Goal: Information Seeking & Learning: Learn about a topic

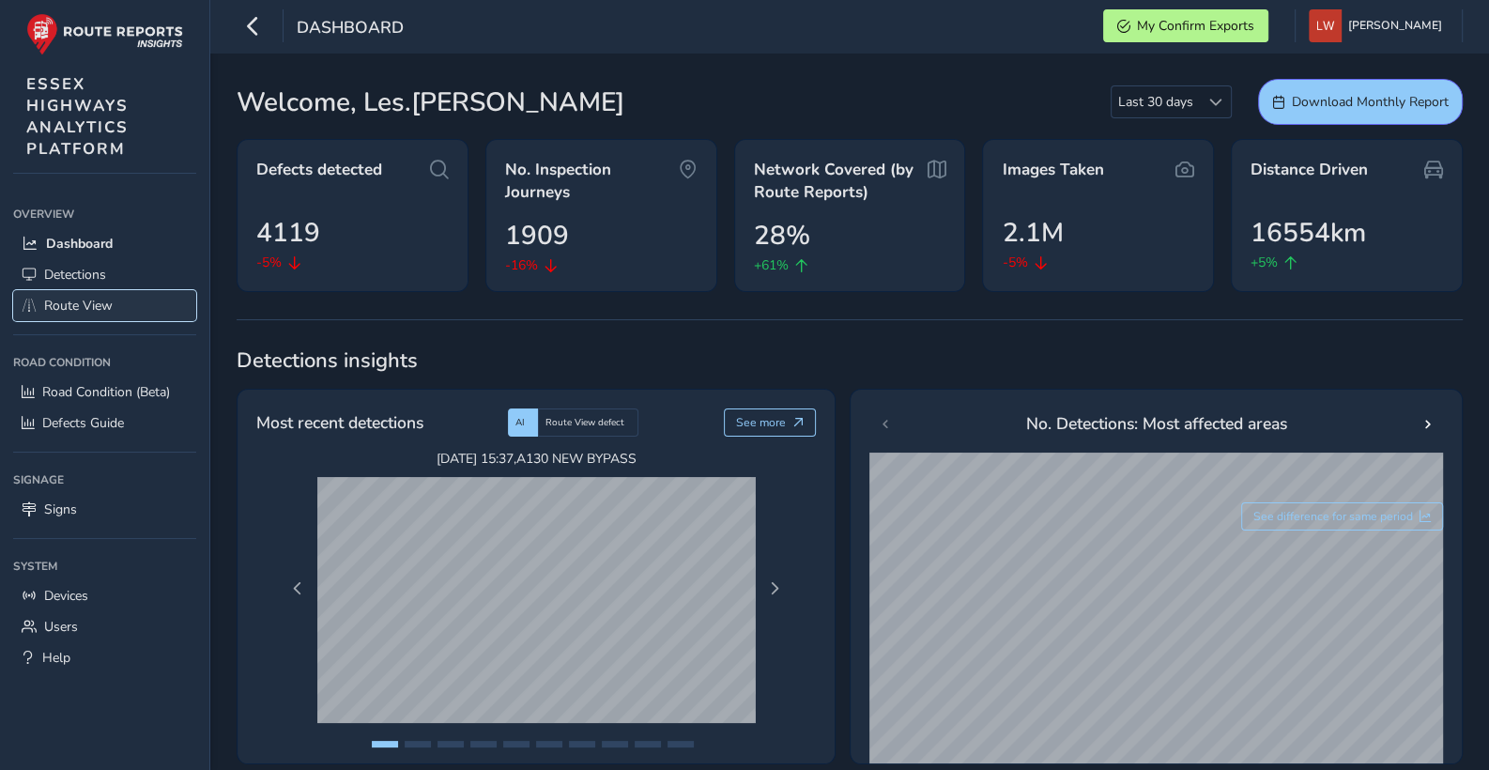
click at [77, 298] on span "Route View" at bounding box center [78, 306] width 69 height 18
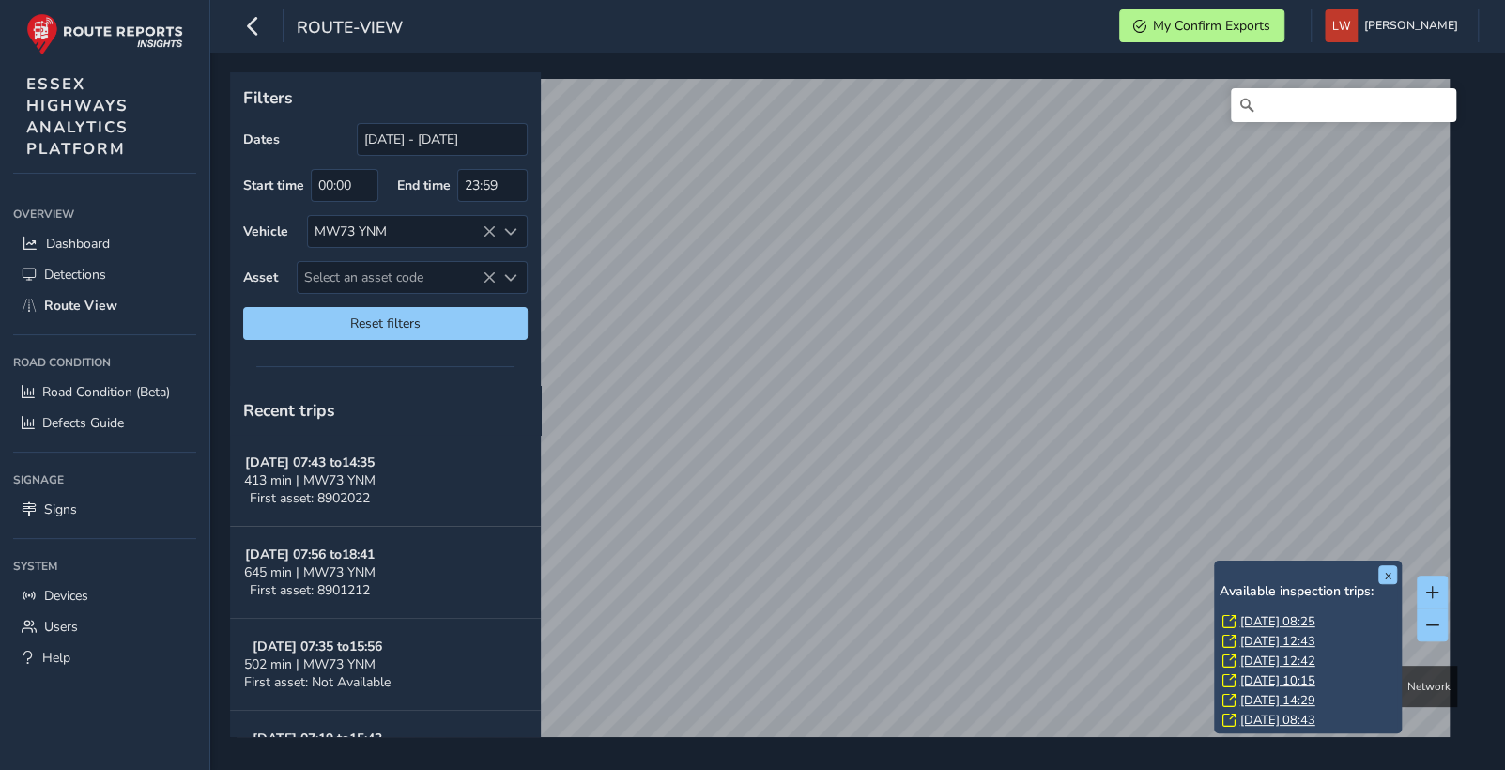
click at [1294, 618] on link "[DATE] 08:25" at bounding box center [1277, 621] width 75 height 17
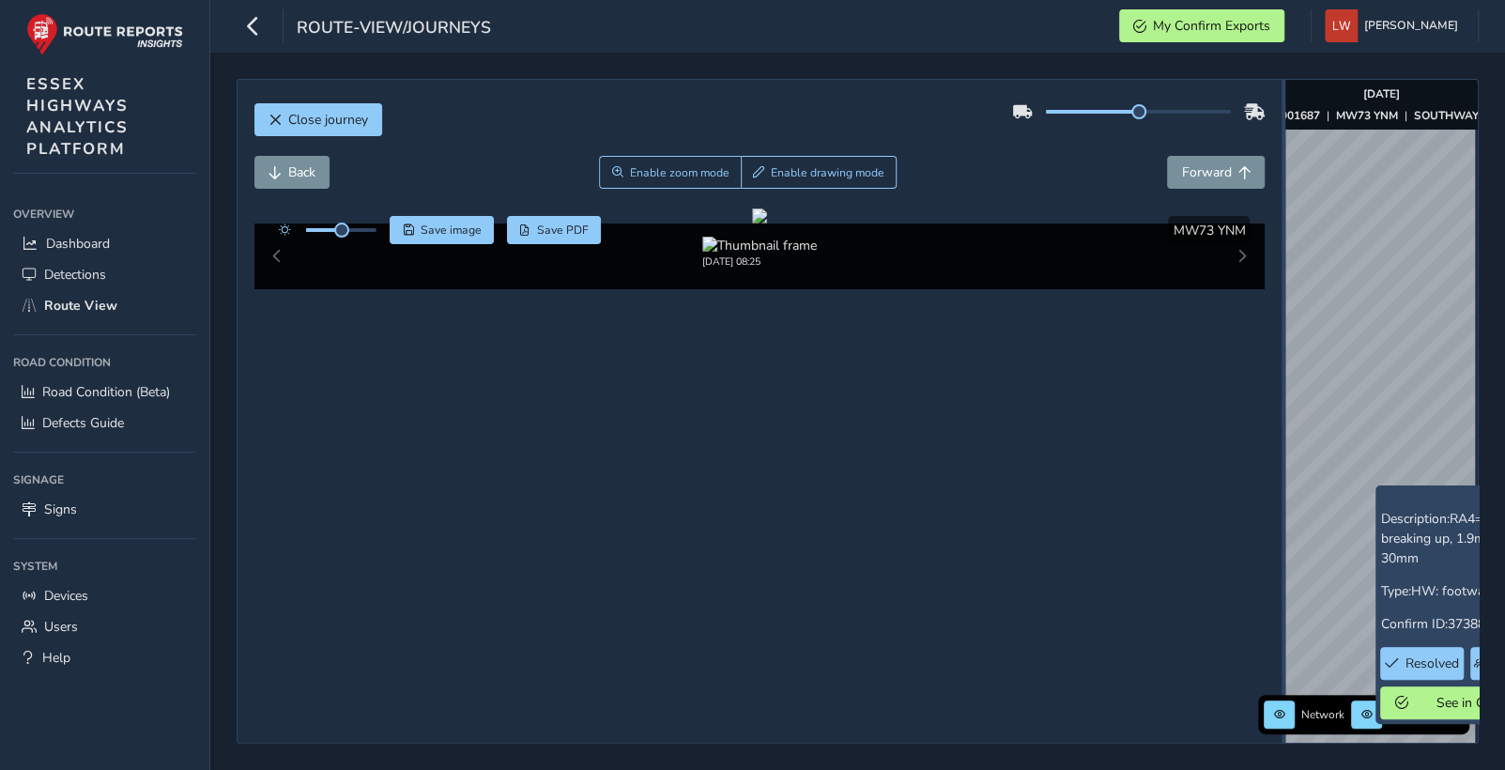
click at [1396, 478] on div "Close journey Back Enable zoom mode Enable drawing mode Forward Click and Drag …" at bounding box center [858, 411] width 1242 height 665
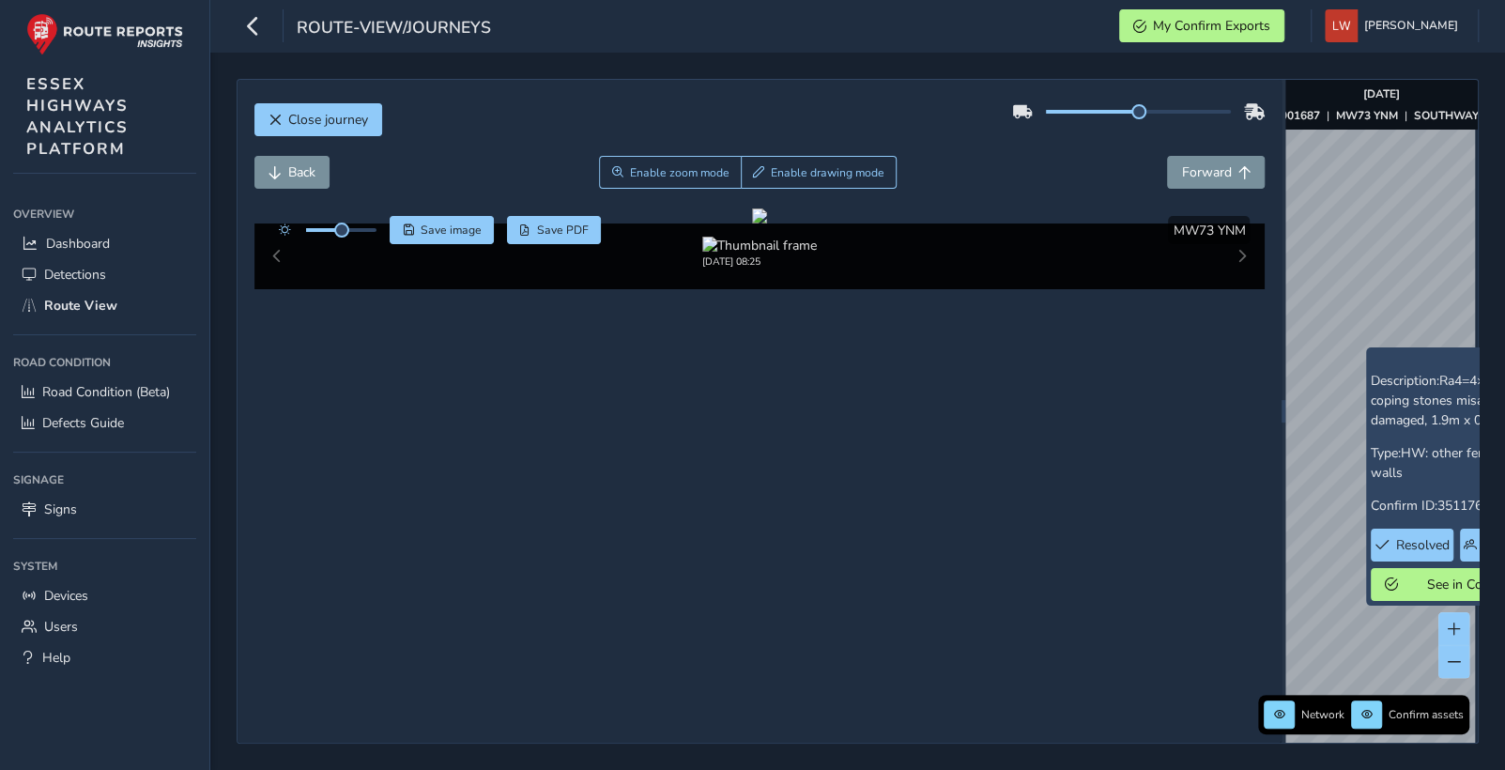
scroll to position [131, 0]
click at [90, 307] on span "Route View" at bounding box center [80, 306] width 73 height 18
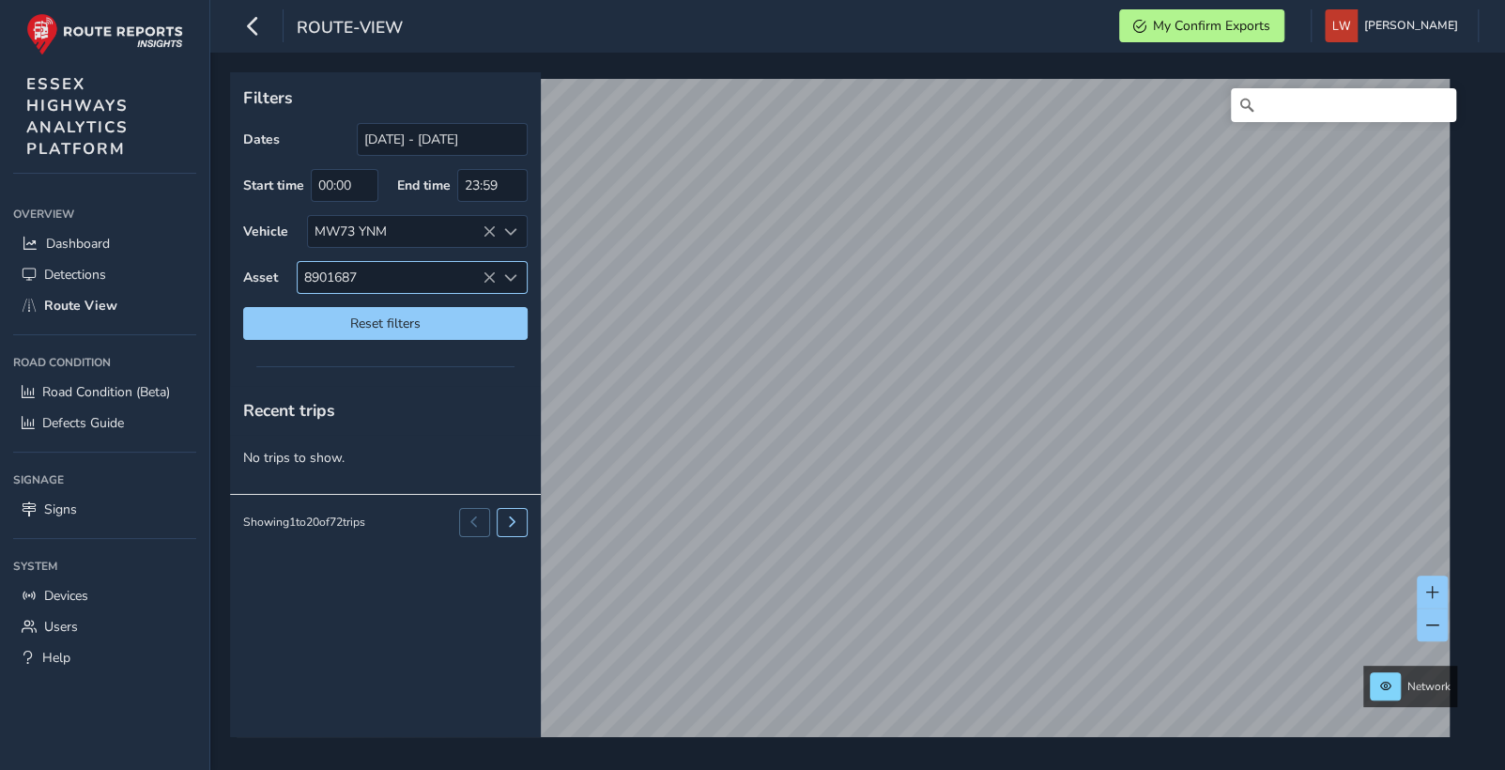
click at [486, 272] on icon at bounding box center [489, 277] width 13 height 13
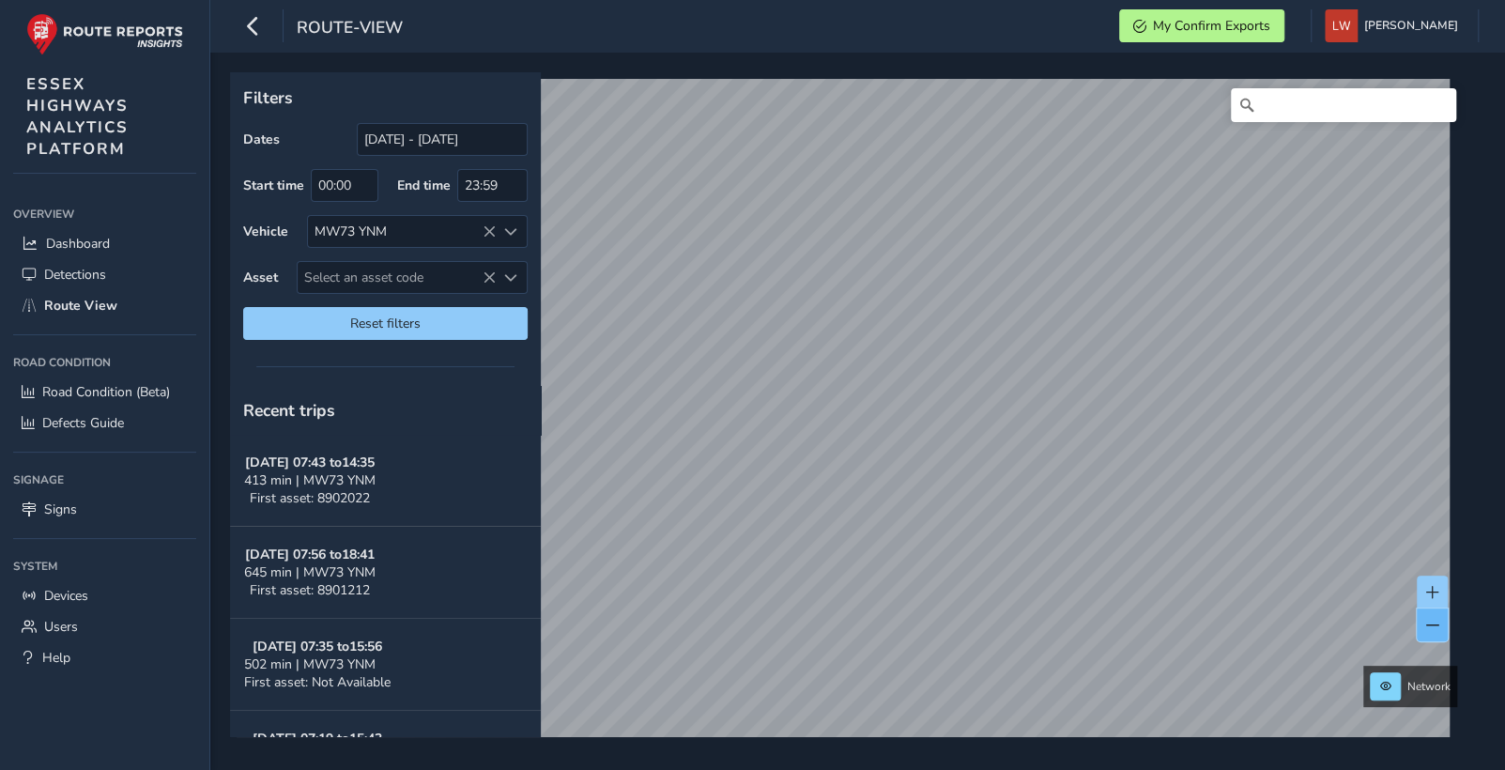
click at [1433, 624] on span at bounding box center [1433, 625] width 13 height 13
click at [89, 235] on span "Dashboard" at bounding box center [78, 244] width 64 height 18
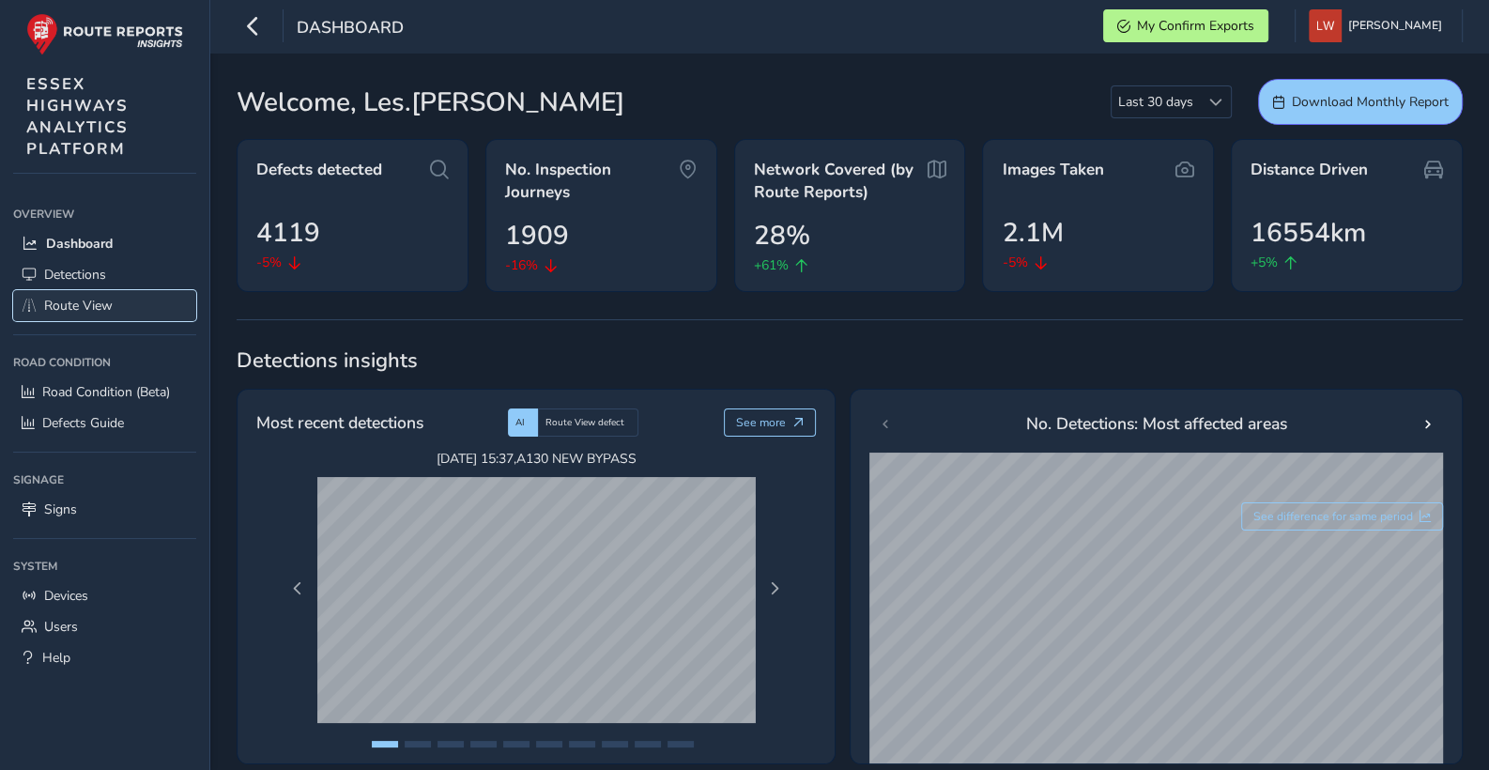
click at [75, 302] on span "Route View" at bounding box center [78, 306] width 69 height 18
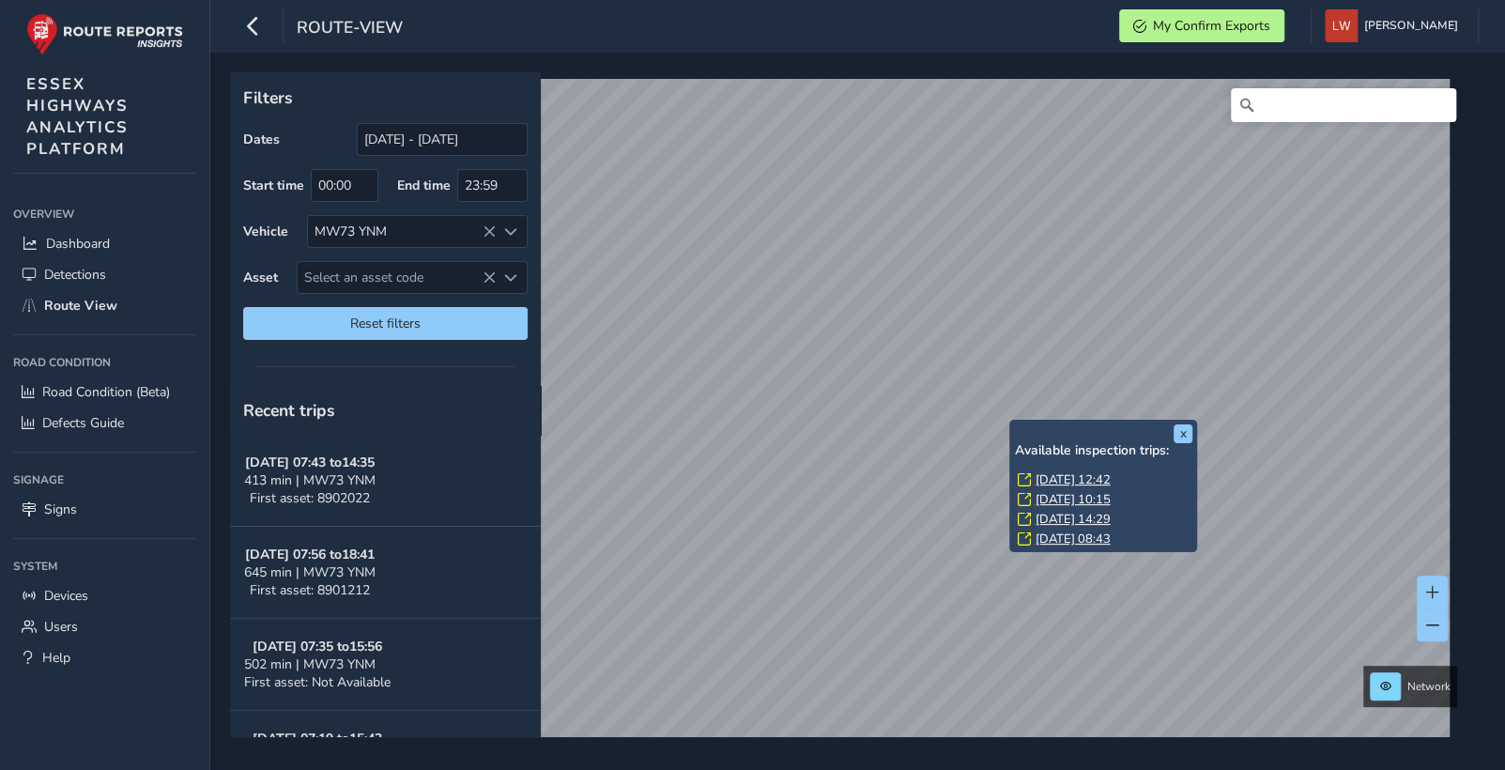
click at [1072, 478] on link "[DATE] 12:42" at bounding box center [1072, 479] width 75 height 17
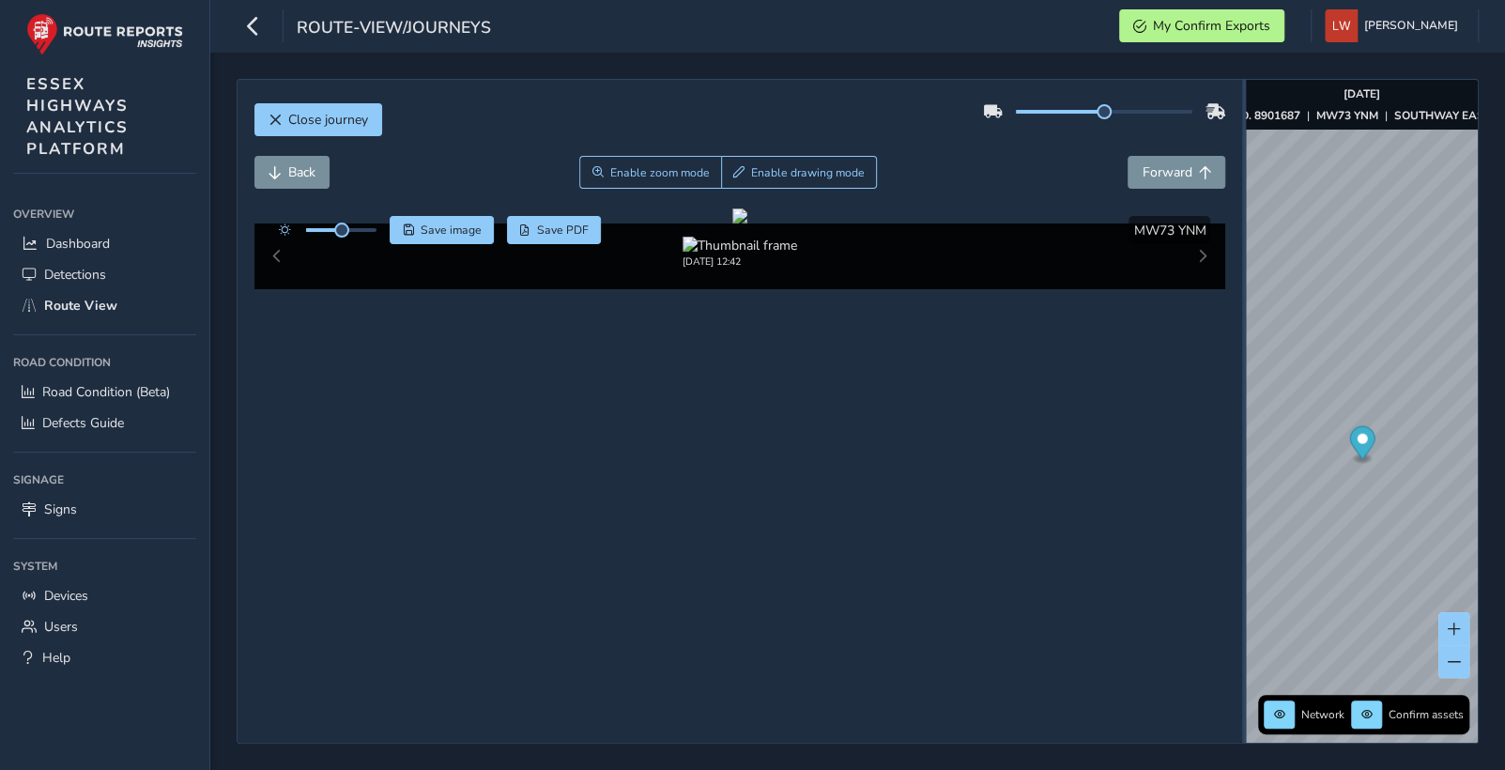
drag, startPoint x: 1043, startPoint y: 461, endPoint x: 1548, endPoint y: 526, distance: 508.4
click at [1488, 526] on html "route-view/journeys My Confirm Exports [PERSON_NAME] Colour Scheme: Dark Dim Li…" at bounding box center [752, 385] width 1505 height 770
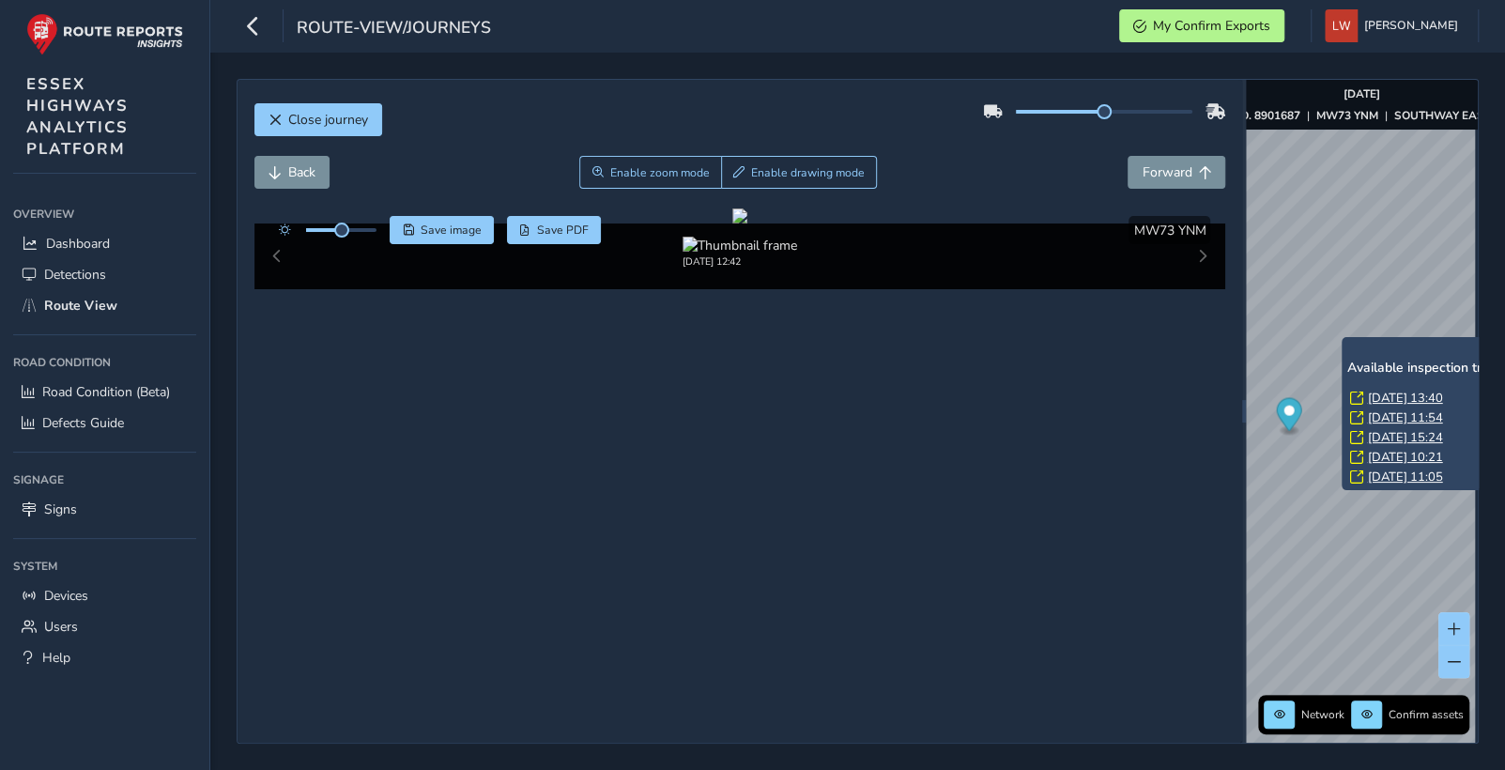
click at [1389, 399] on link "[DATE] 13:40" at bounding box center [1404, 398] width 75 height 17
click at [1382, 394] on link "[DATE] 13:40" at bounding box center [1404, 398] width 75 height 17
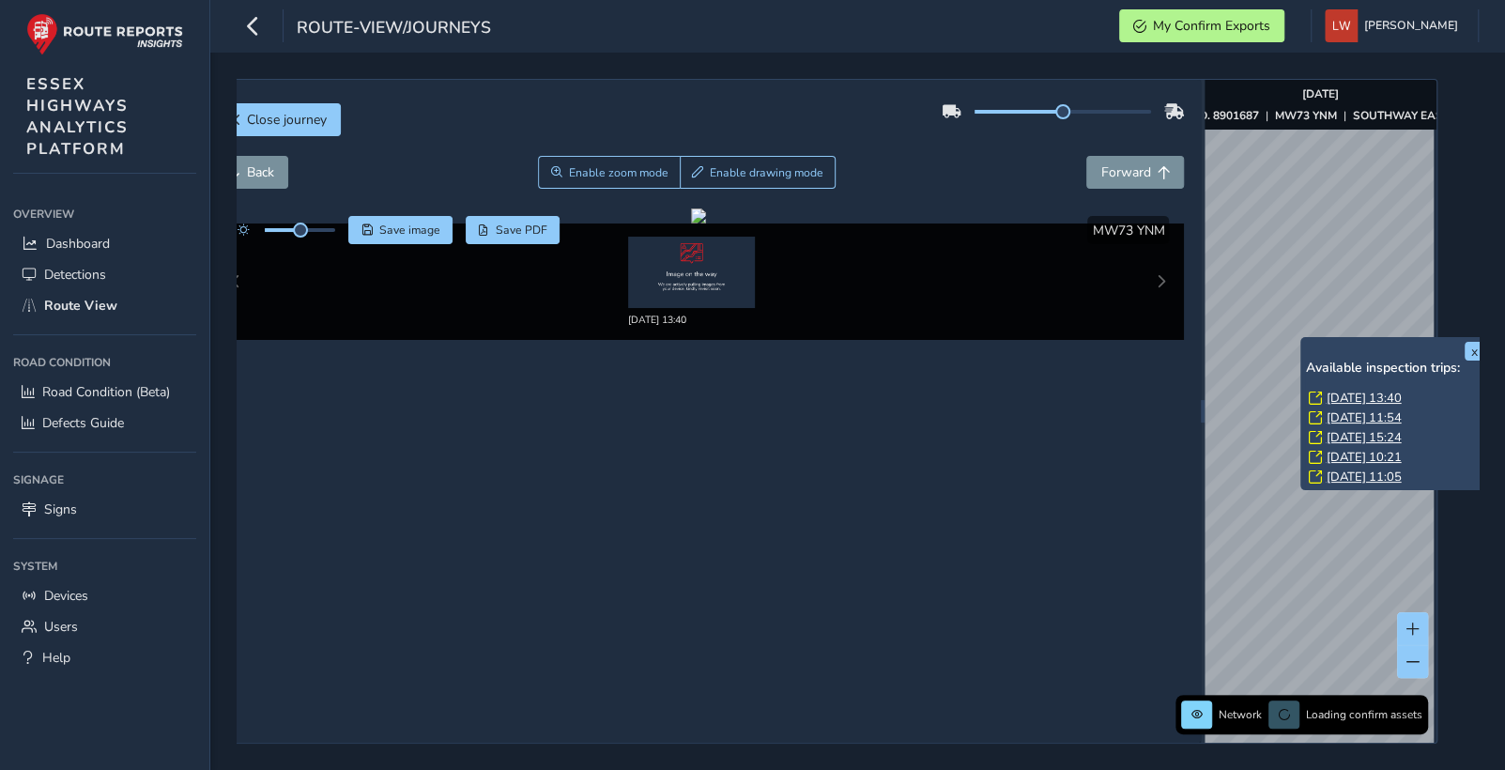
click at [1382, 394] on link "[DATE] 13:40" at bounding box center [1363, 398] width 75 height 17
click at [1370, 416] on link "[DATE] 11:54" at bounding box center [1363, 417] width 75 height 17
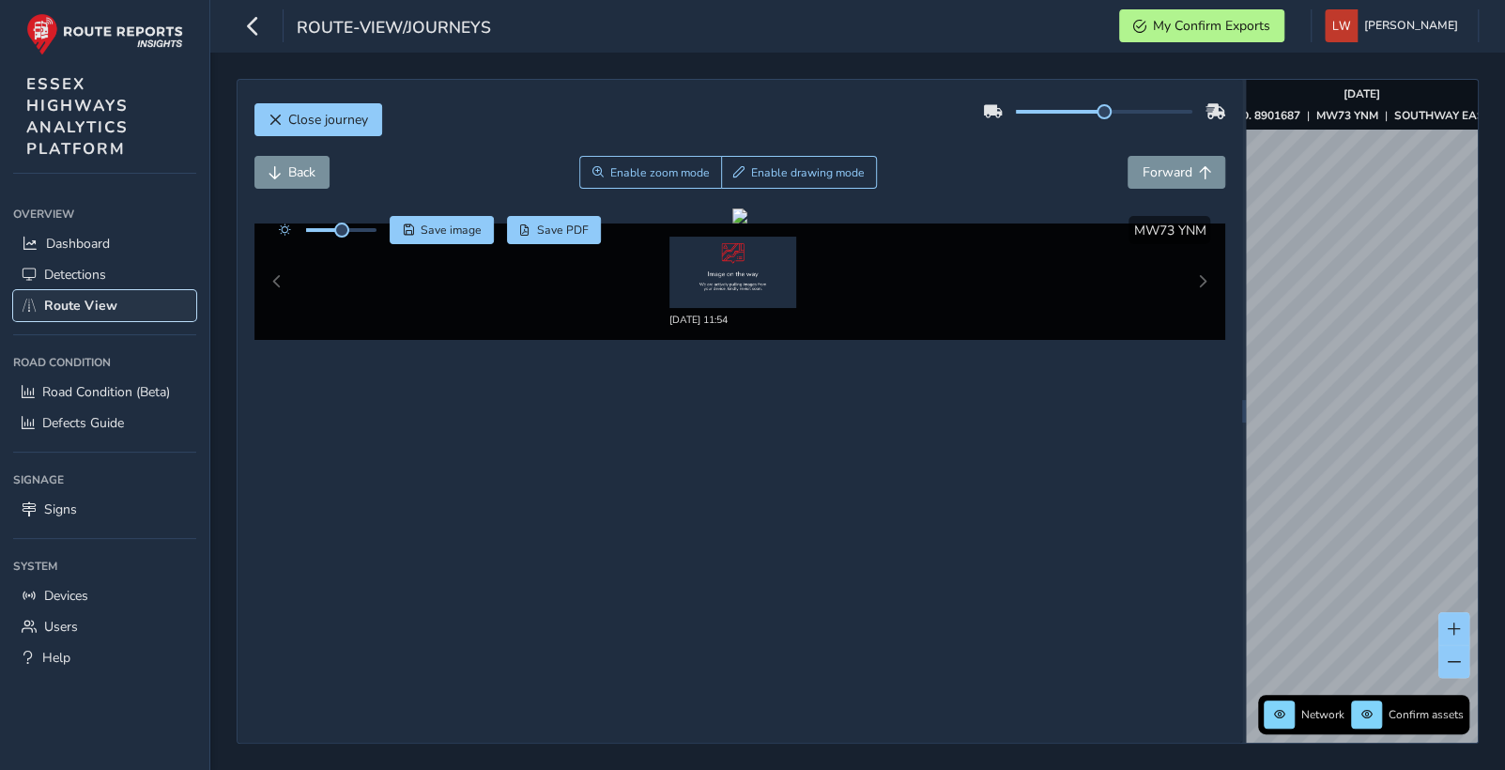
click at [87, 297] on span "Route View" at bounding box center [80, 306] width 73 height 18
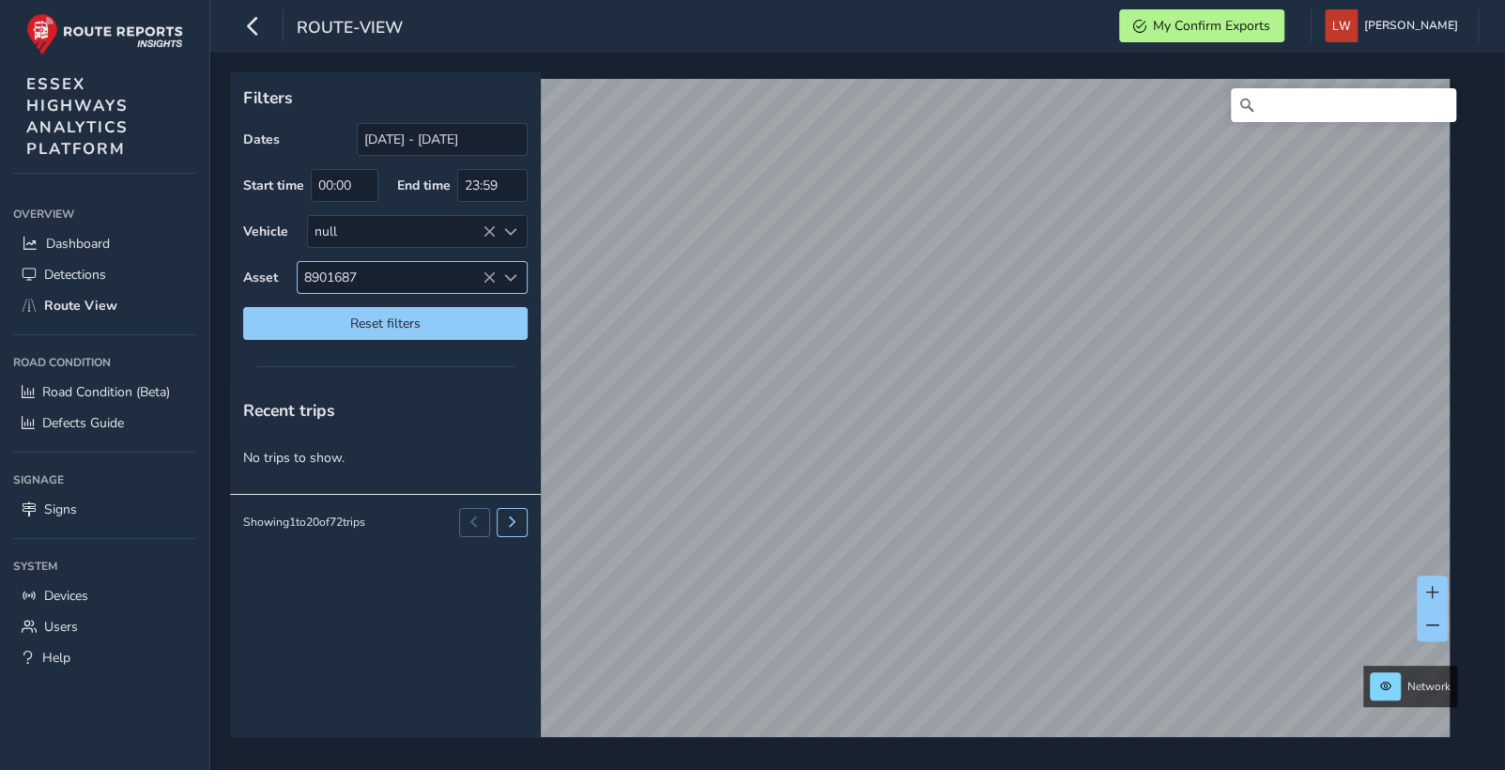
click at [491, 271] on icon at bounding box center [489, 277] width 13 height 13
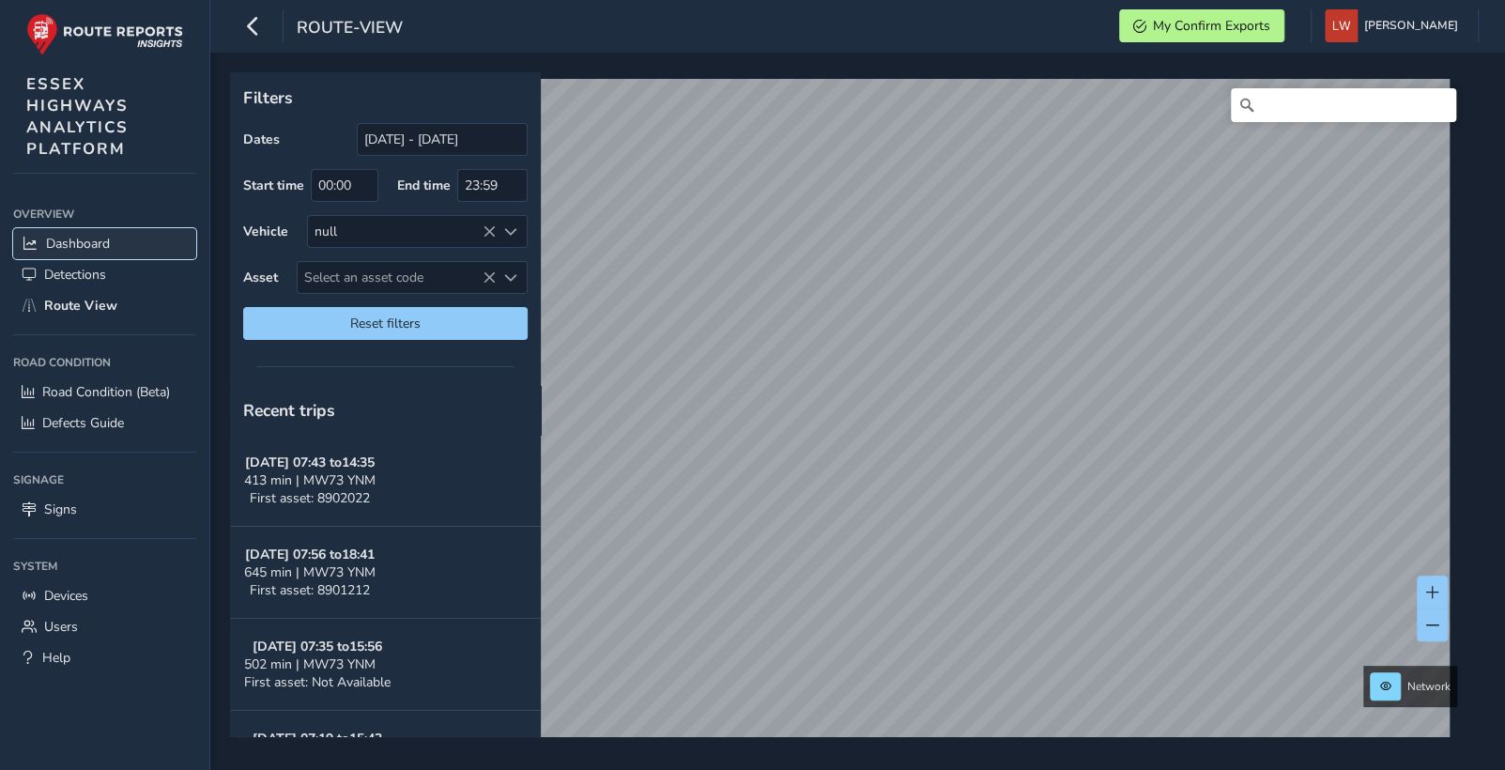
click at [66, 242] on span "Dashboard" at bounding box center [78, 244] width 64 height 18
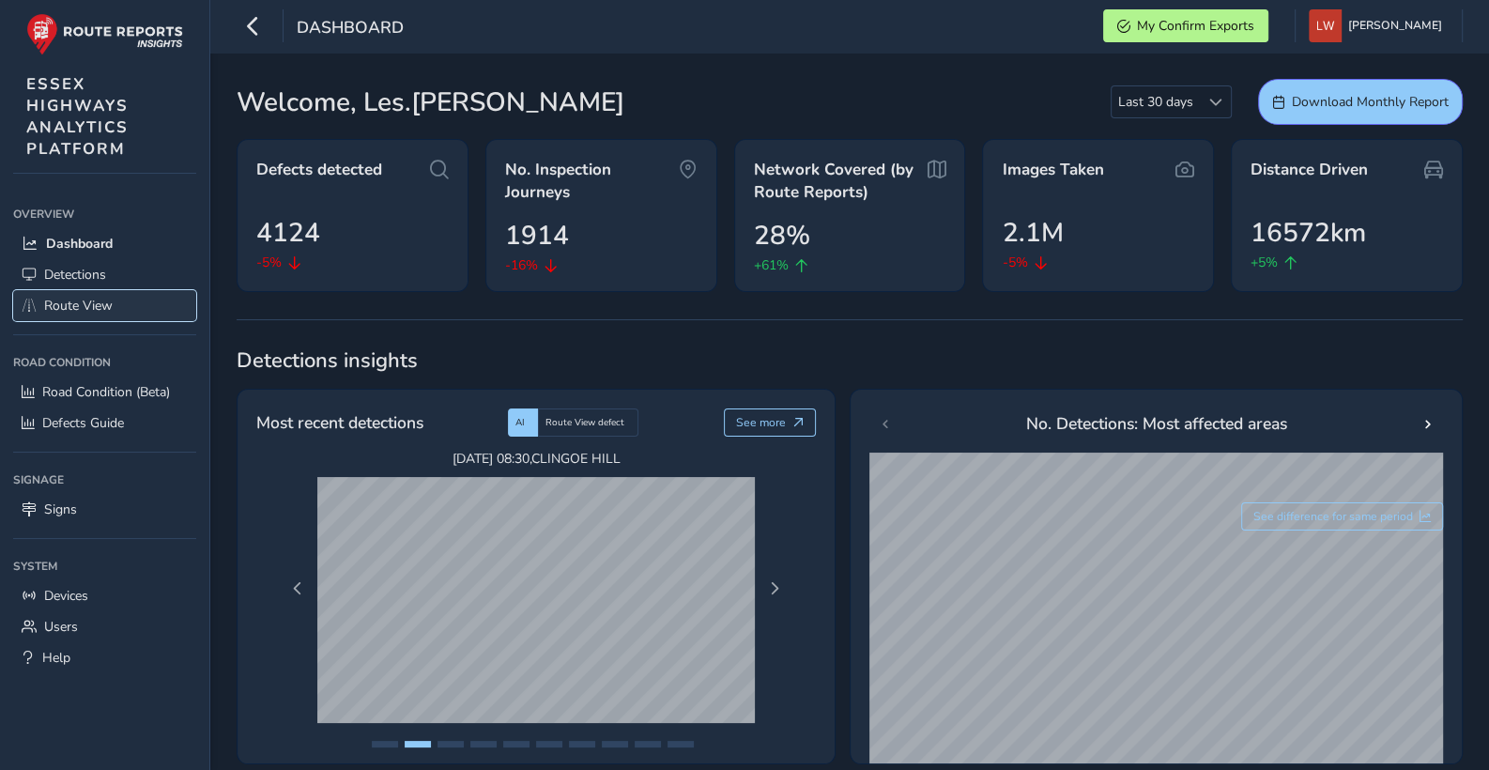
click at [81, 301] on span "Route View" at bounding box center [78, 306] width 69 height 18
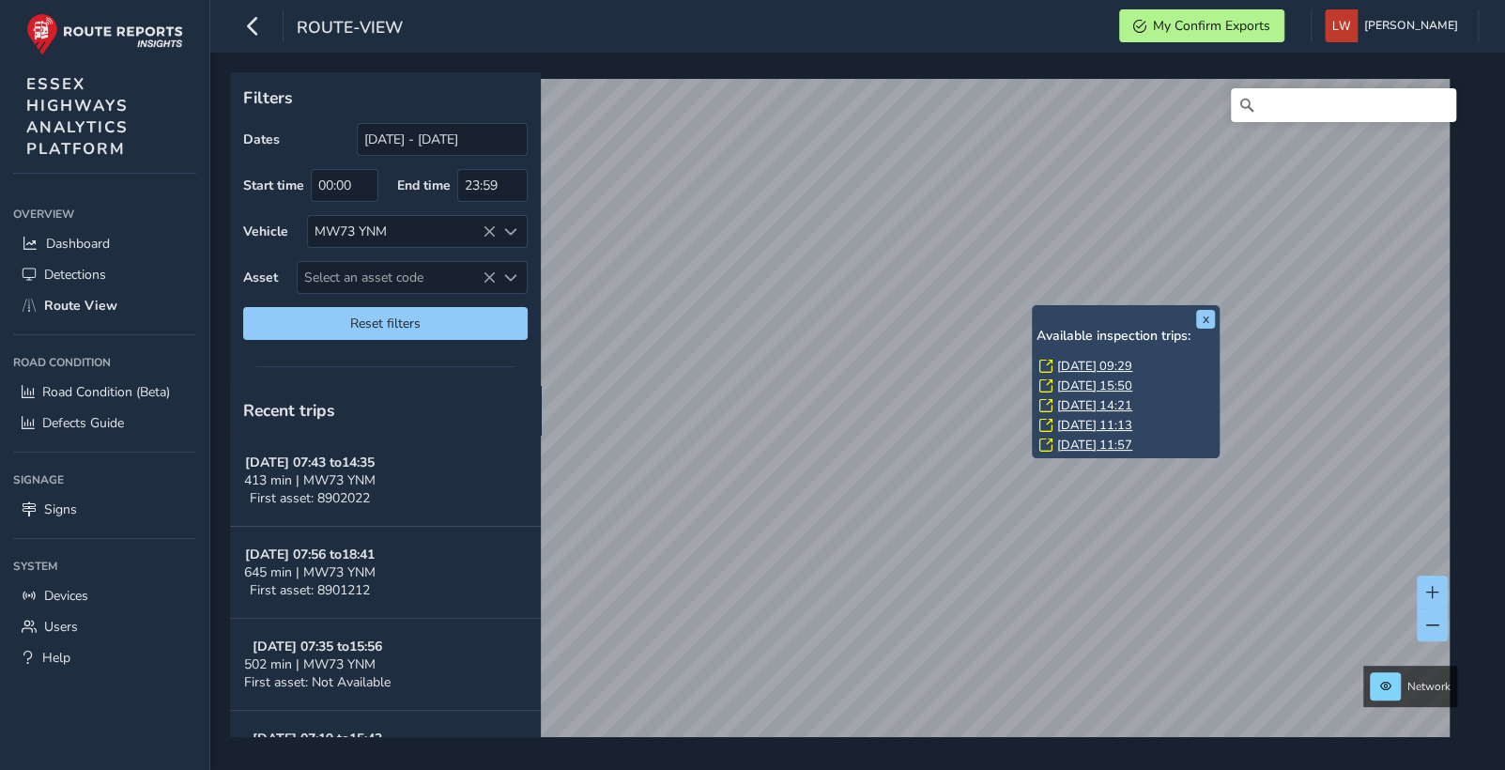
click at [1090, 361] on link "[DATE] 09:29" at bounding box center [1094, 366] width 75 height 17
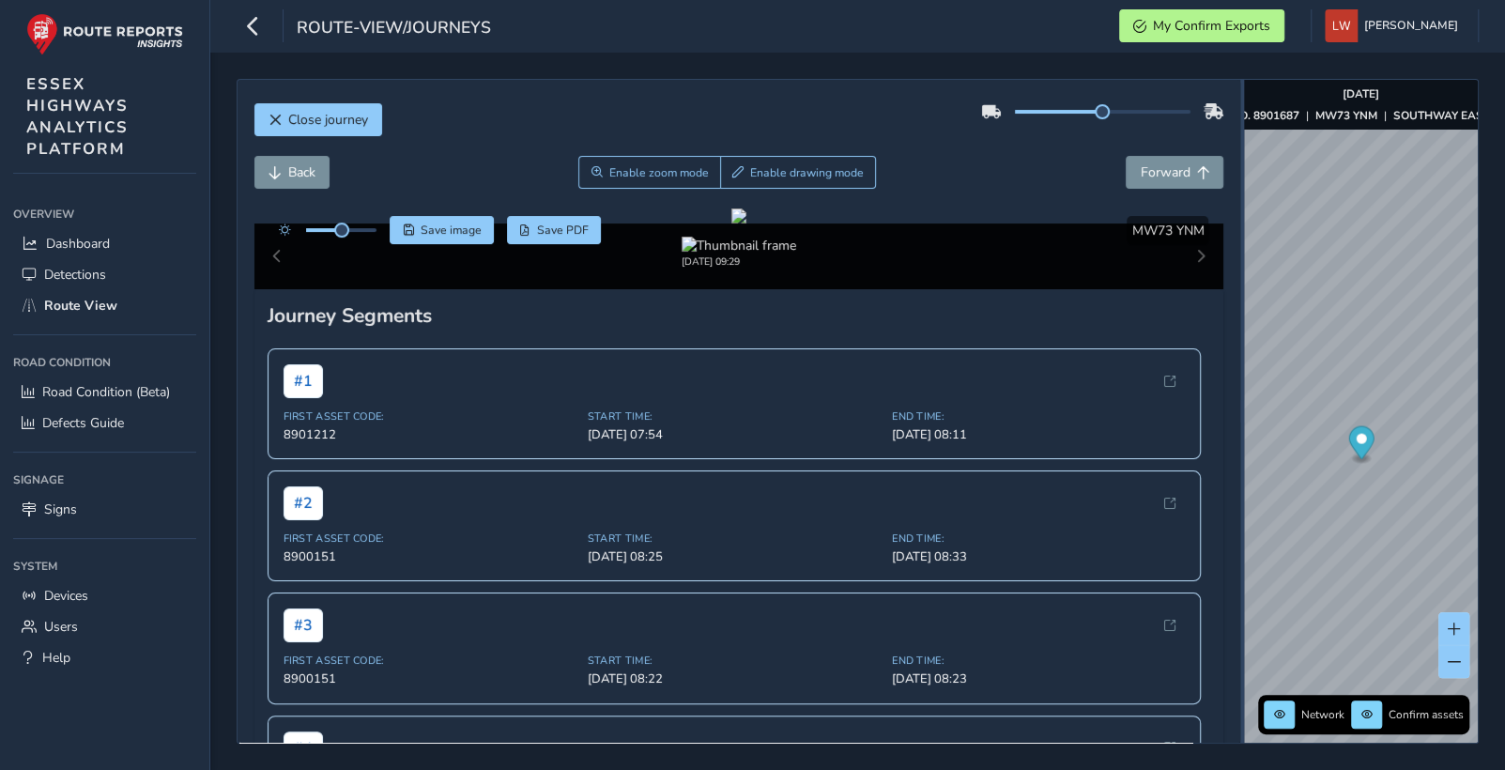
drag, startPoint x: 1041, startPoint y: 483, endPoint x: 1548, endPoint y: 558, distance: 511.7
click at [1488, 558] on html "route-view/journeys My Confirm Exports [PERSON_NAME] Colour Scheme: Dark Dim Li…" at bounding box center [752, 385] width 1505 height 770
